Goal: Task Accomplishment & Management: Complete application form

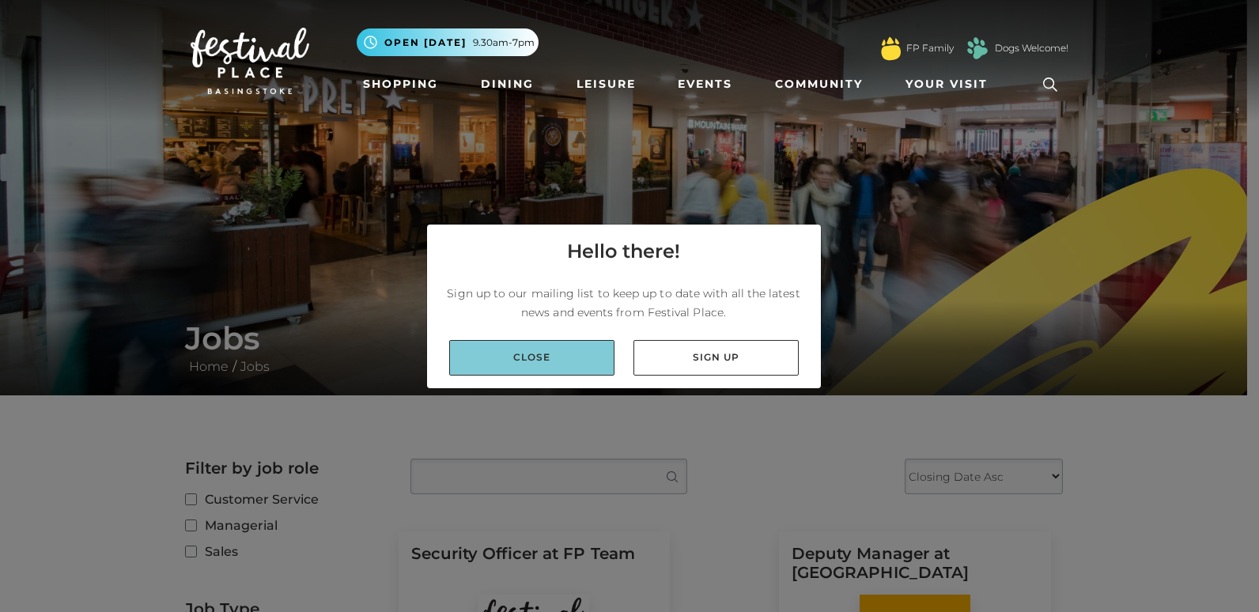
click at [584, 345] on link "Close" at bounding box center [531, 358] width 165 height 36
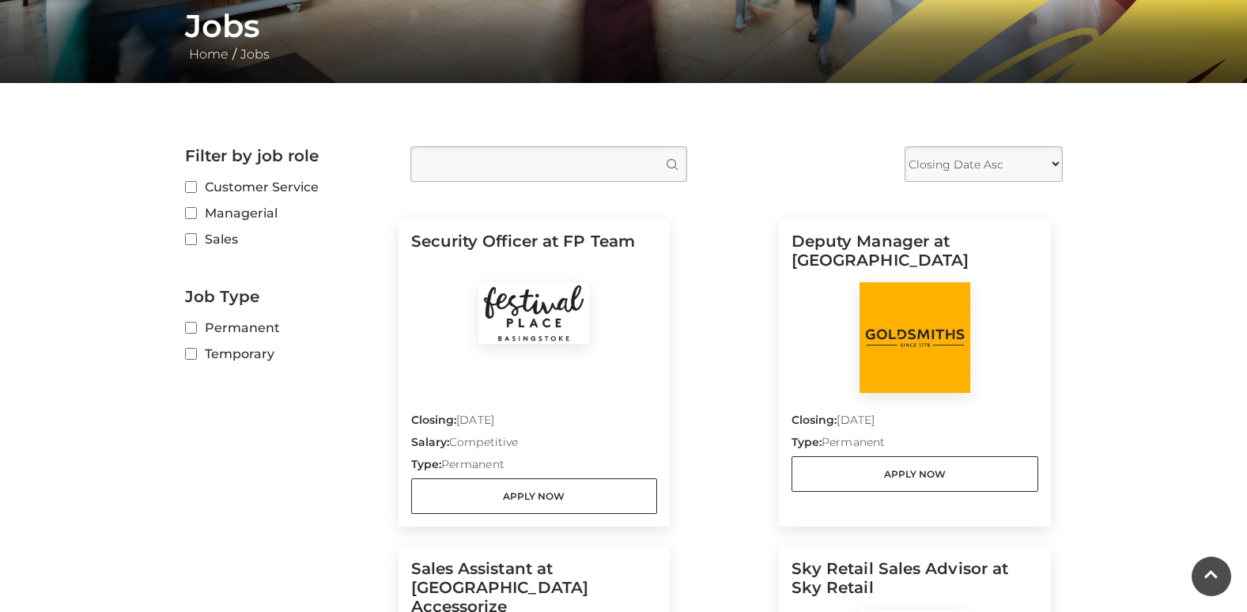
scroll to position [395, 0]
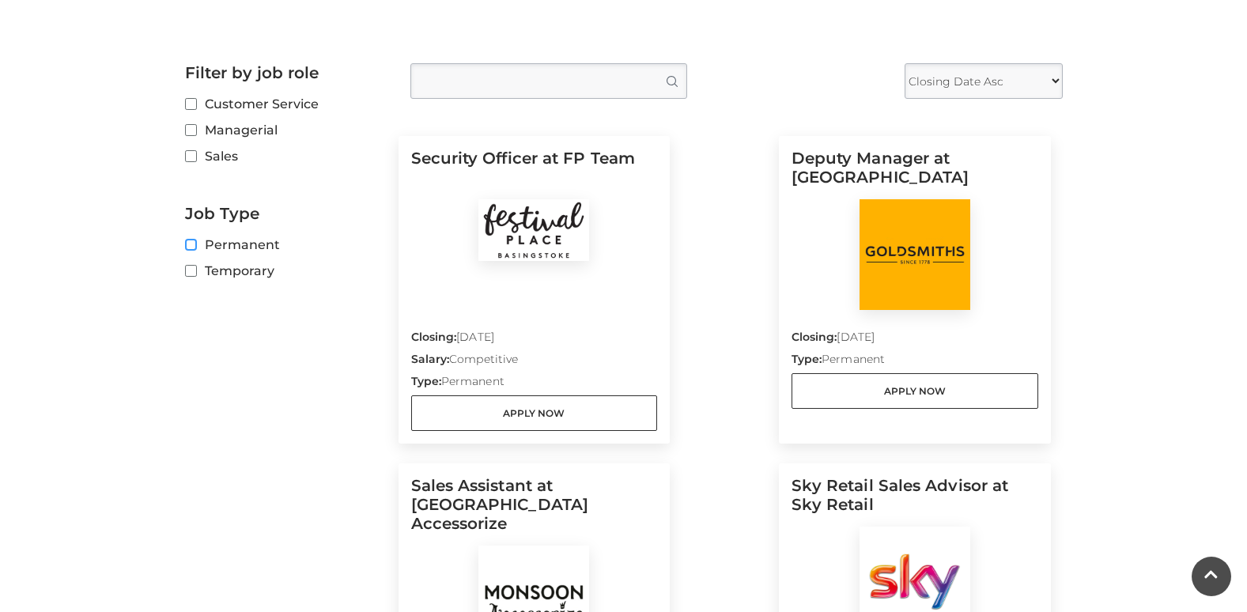
click at [191, 242] on input "Permanent" at bounding box center [190, 245] width 10 height 10
checkbox input "true"
click at [972, 90] on select "Closing Date Asc Closing Date Desc" at bounding box center [983, 81] width 158 height 36
drag, startPoint x: 981, startPoint y: 85, endPoint x: 1005, endPoint y: 80, distance: 24.2
click at [981, 85] on select "Closing Date Asc Closing Date Desc" at bounding box center [983, 81] width 158 height 36
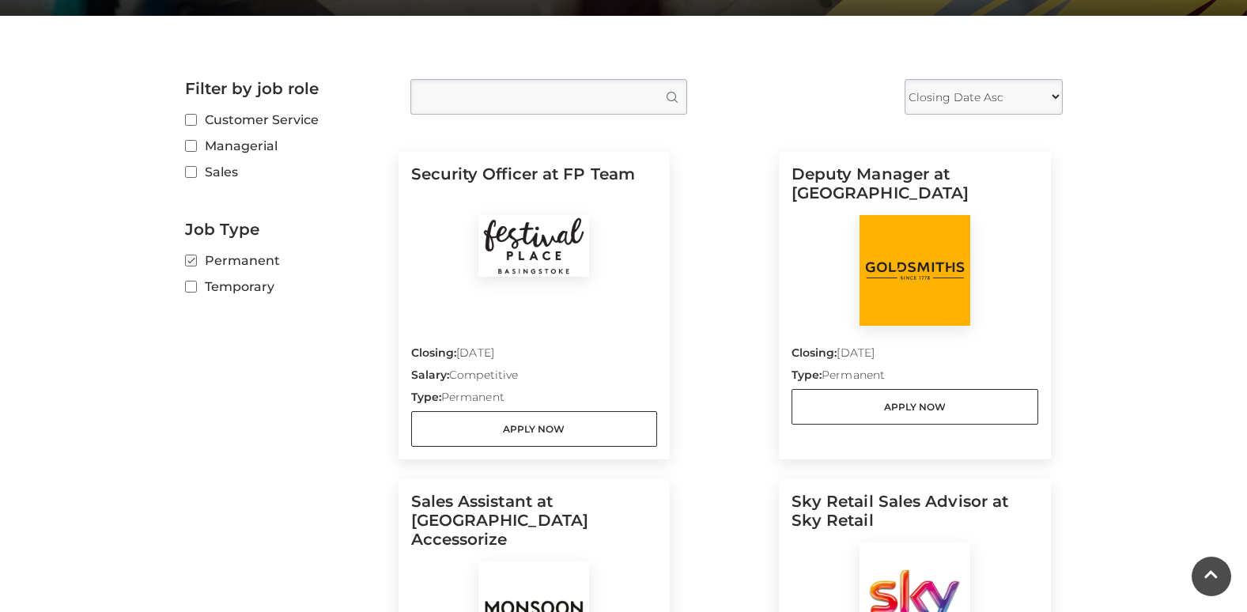
scroll to position [355, 0]
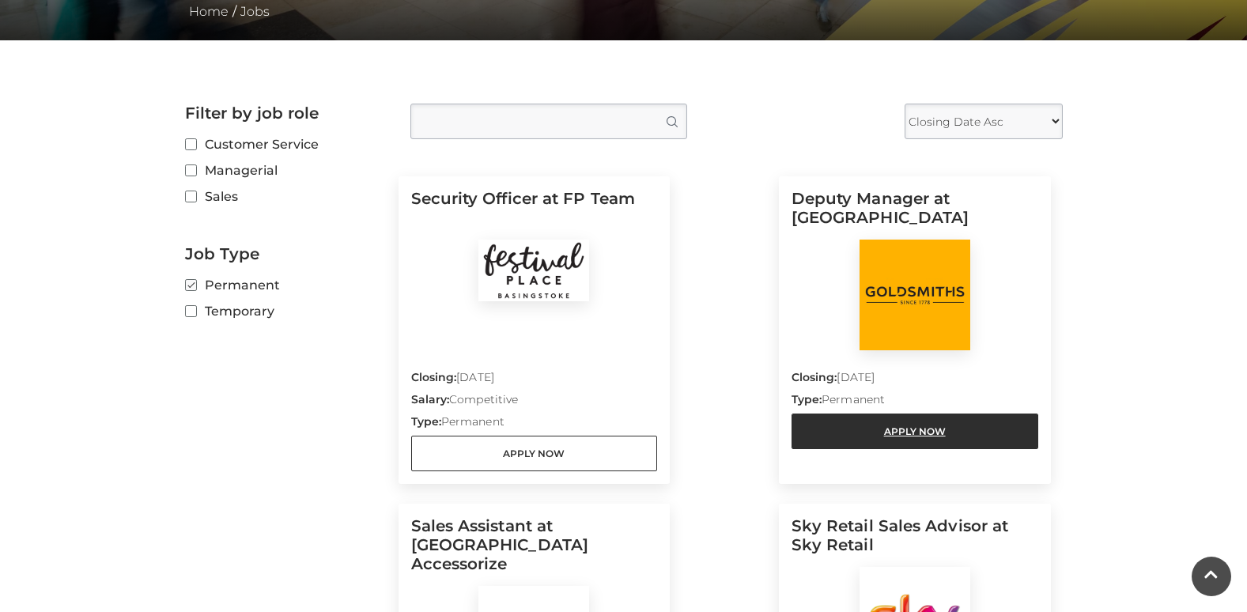
click at [885, 426] on link "Apply Now" at bounding box center [914, 431] width 247 height 36
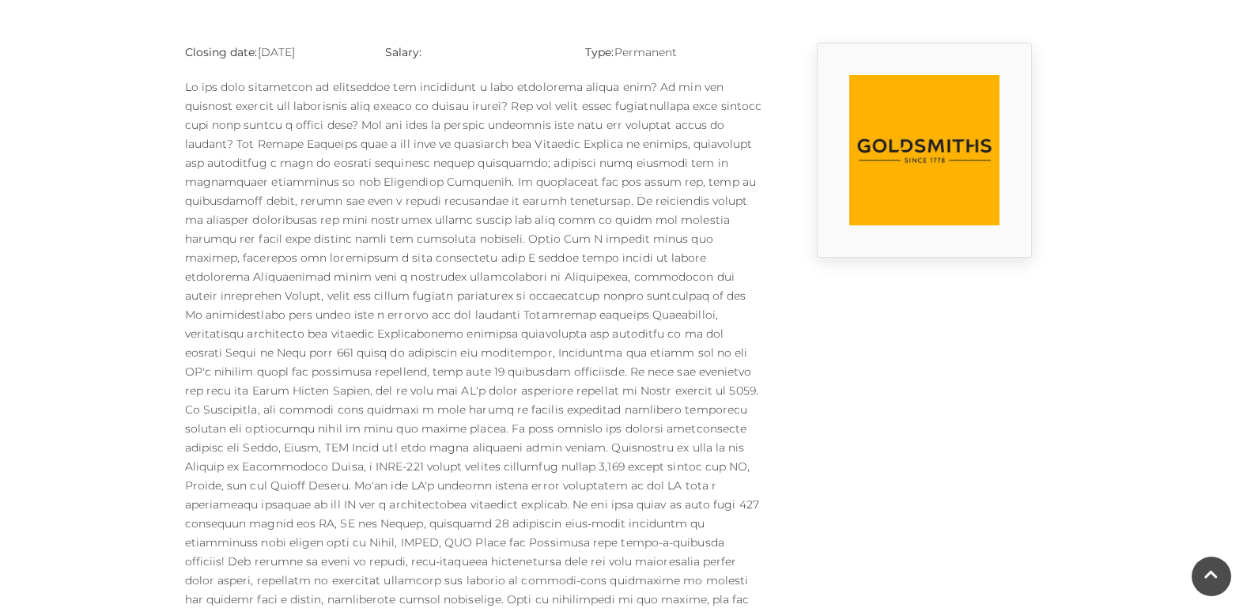
scroll to position [395, 0]
